Goal: Check status: Check status

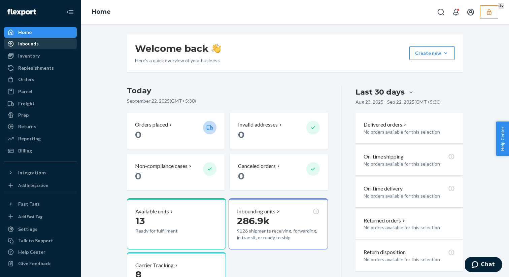
click at [43, 43] on div "Inbounds" at bounding box center [40, 43] width 71 height 9
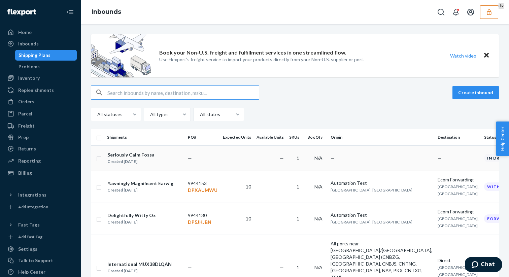
scroll to position [13, 0]
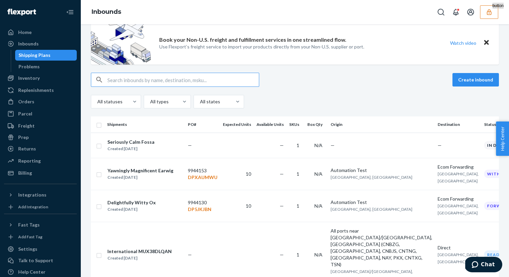
click at [481, 14] on button "button" at bounding box center [489, 11] width 18 height 13
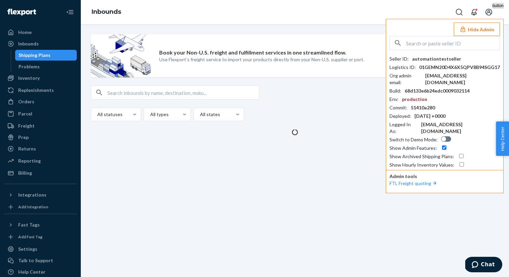
scroll to position [0, 0]
click at [474, 29] on button "Hide Admin" at bounding box center [477, 29] width 46 height 13
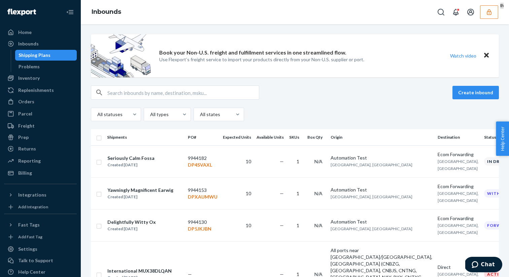
click at [188, 157] on div "Book your Non-U.S. freight and fulfillment services in one streamlined flow. Us…" at bounding box center [295, 150] width 428 height 253
click at [176, 169] on div "Seriously Calm Fossa Created [DATE]" at bounding box center [144, 162] width 75 height 14
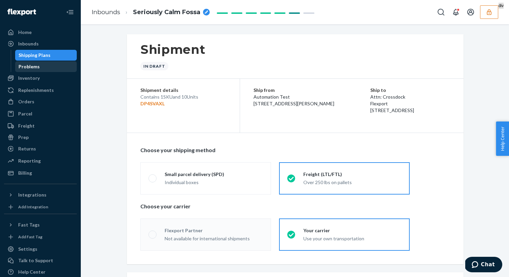
radio input "true"
radio input "false"
radio input "true"
radio input "false"
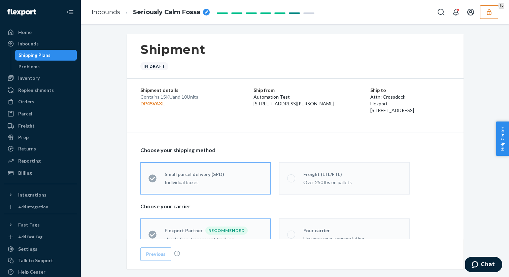
click at [71, 57] on div "Shipping Plans" at bounding box center [46, 54] width 61 height 9
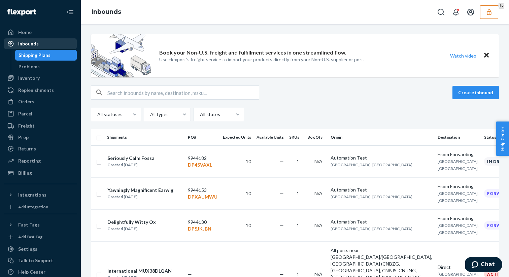
click at [32, 43] on div "Inbounds" at bounding box center [28, 43] width 21 height 7
click at [46, 54] on div "Shipping Plans" at bounding box center [35, 55] width 32 height 7
click at [38, 44] on div "Inbounds" at bounding box center [40, 43] width 71 height 9
click at [36, 55] on div "Shipping Plans" at bounding box center [35, 55] width 32 height 7
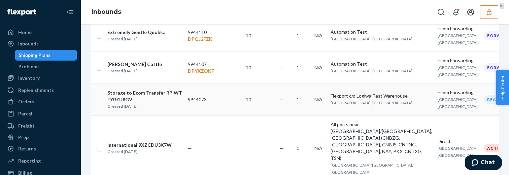
scroll to position [378, 0]
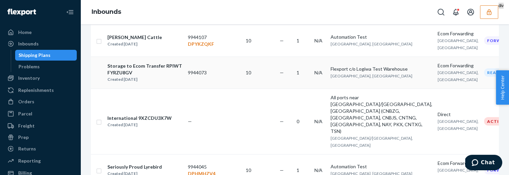
click at [182, 76] on div "Storage to Ecom Transfer RPIWTFYRZU8GV" at bounding box center [144, 69] width 75 height 13
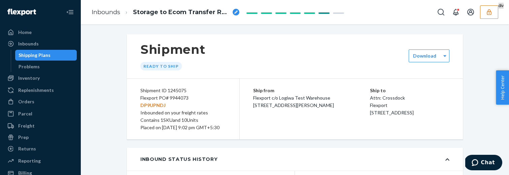
click at [54, 56] on div "Shipping Plans" at bounding box center [46, 54] width 61 height 9
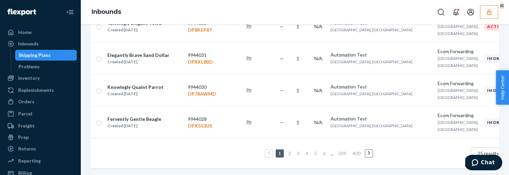
scroll to position [38, 0]
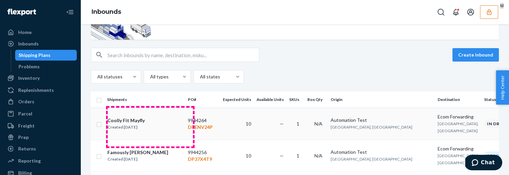
click at [124, 109] on td "Coolly Fit Mayfly Created Sep 22, 2025" at bounding box center [144, 124] width 81 height 32
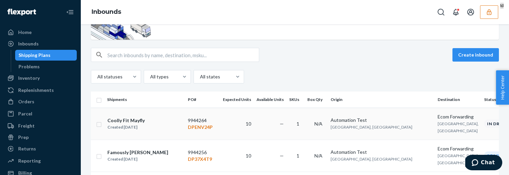
click at [220, 127] on td "9944264 DPENV24P" at bounding box center [202, 124] width 35 height 32
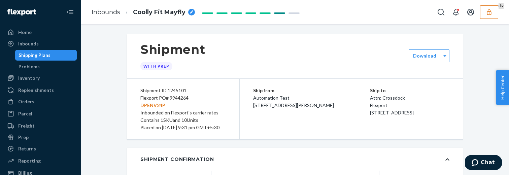
click at [63, 57] on div "Shipping Plans" at bounding box center [46, 54] width 61 height 9
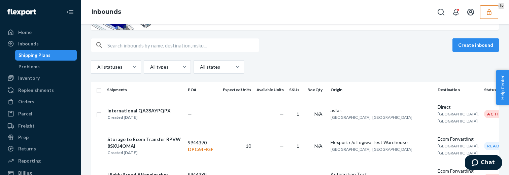
scroll to position [48, 0]
